Goal: Transaction & Acquisition: Purchase product/service

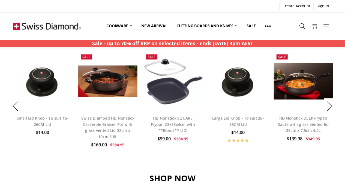
scroll to position [409, 0]
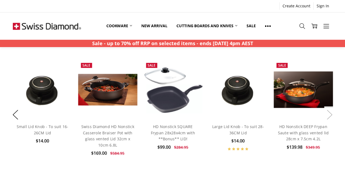
click at [330, 117] on button "Next" at bounding box center [329, 114] width 11 height 17
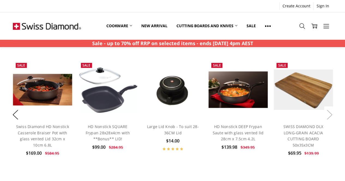
click at [330, 117] on button "Next" at bounding box center [329, 114] width 11 height 17
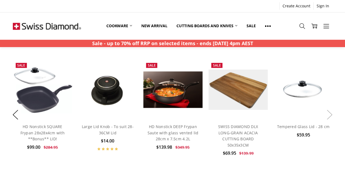
click at [330, 117] on button "Next" at bounding box center [329, 114] width 11 height 17
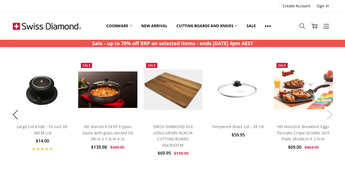
click at [330, 117] on button "Next" at bounding box center [329, 114] width 11 height 17
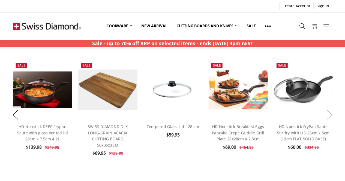
click at [330, 117] on button "Next" at bounding box center [329, 114] width 11 height 17
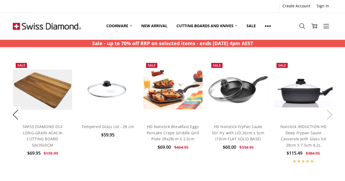
click at [330, 117] on button "Next" at bounding box center [329, 114] width 11 height 17
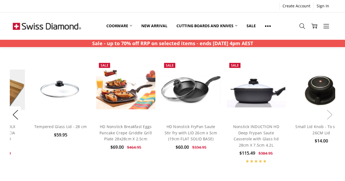
click at [330, 117] on button "Next" at bounding box center [329, 114] width 11 height 17
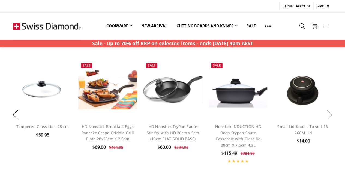
click at [330, 117] on button "Next" at bounding box center [329, 114] width 11 height 17
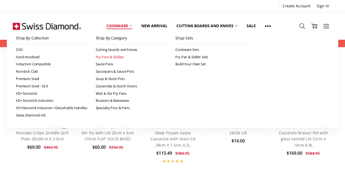
click at [104, 57] on link "Fry Pans & Skillets" at bounding box center [132, 56] width 74 height 7
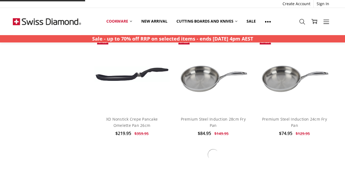
scroll to position [1281, 0]
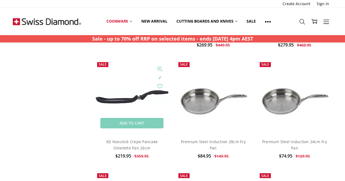
click at [110, 95] on img at bounding box center [131, 97] width 75 height 16
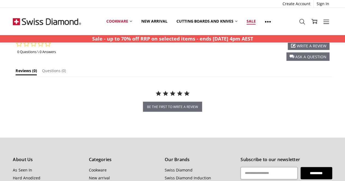
scroll to position [521, 0]
